Goal: Check status: Check status

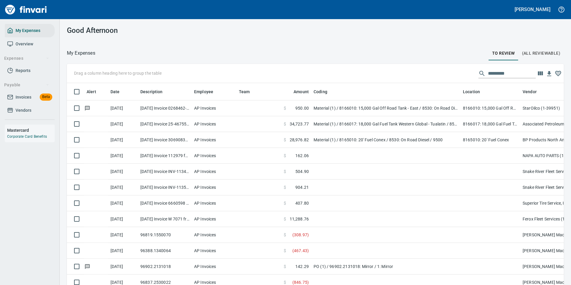
scroll to position [210, 483]
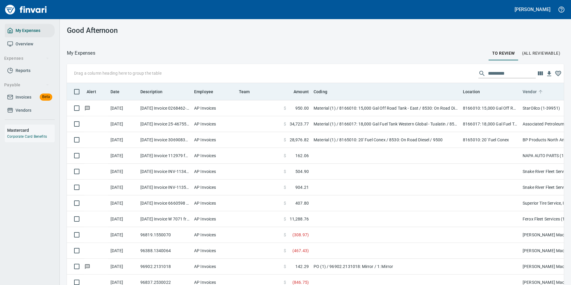
click at [540, 91] on icon at bounding box center [540, 91] width 5 height 5
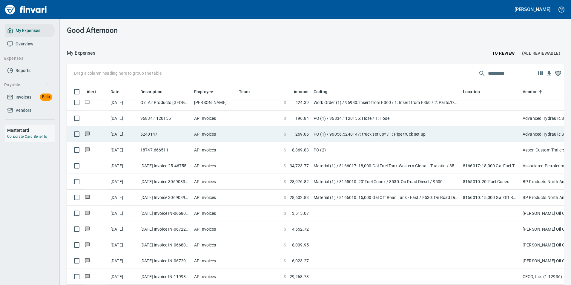
scroll to position [269, 0]
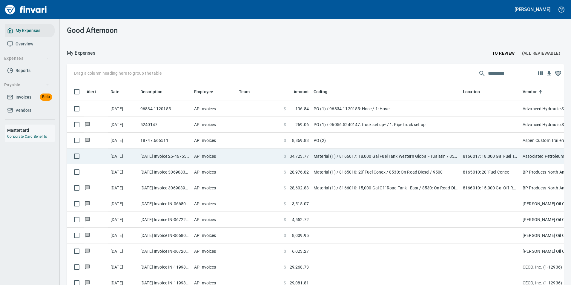
click at [421, 156] on td "Material (1) / 8166017: 18,000 Gal Fuel Tank Western Global - Tualatin / 8530: …" at bounding box center [385, 156] width 149 height 16
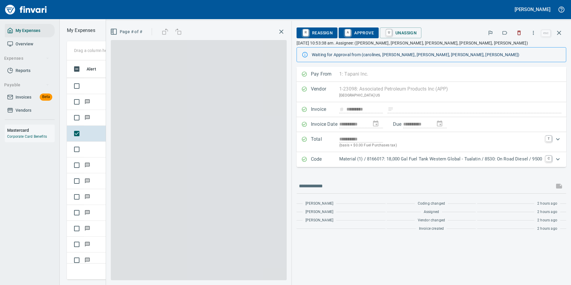
scroll to position [210, 339]
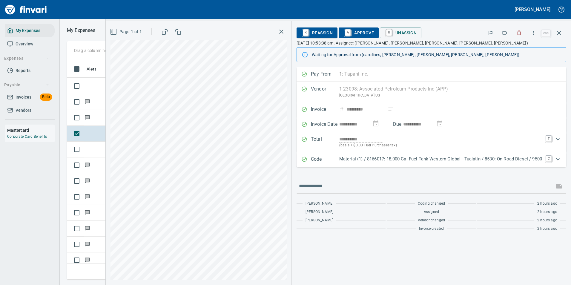
click at [323, 162] on p "Code" at bounding box center [325, 160] width 28 height 8
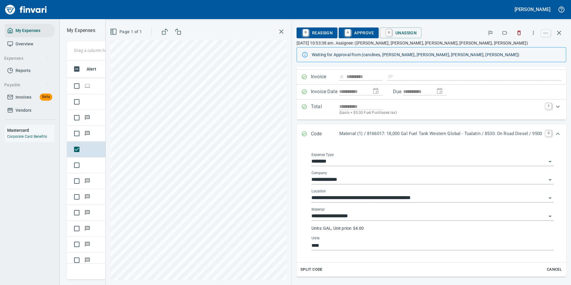
scroll to position [0, 0]
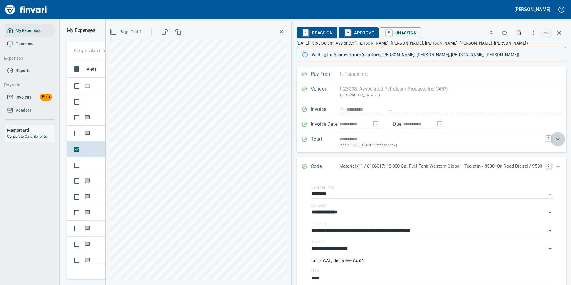
click at [554, 139] on icon "Expand" at bounding box center [557, 139] width 7 height 7
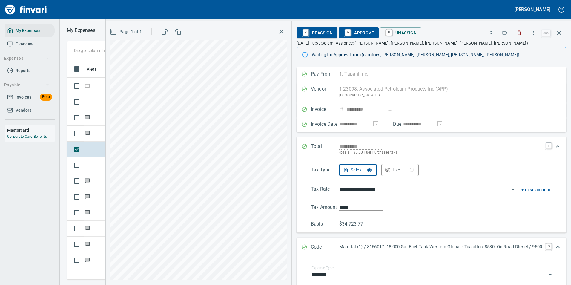
click at [554, 145] on icon "Expand" at bounding box center [557, 146] width 7 height 7
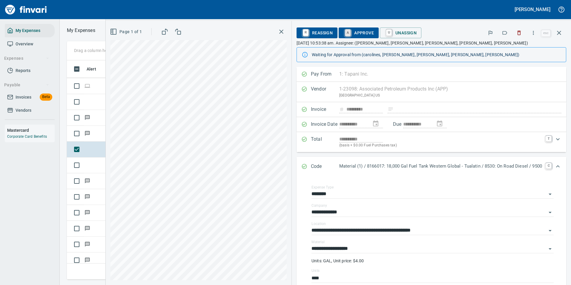
click at [345, 36] on link "A" at bounding box center [348, 33] width 6 height 7
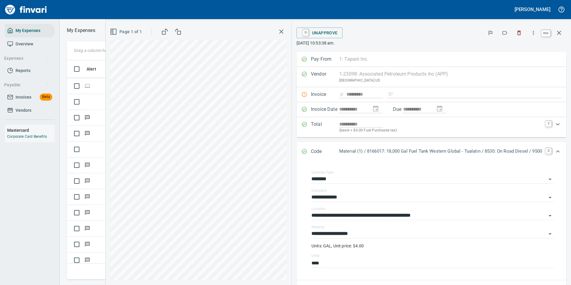
click at [559, 33] on icon "button" at bounding box center [559, 33] width 4 height 4
